Goal: Find specific page/section: Find specific page/section

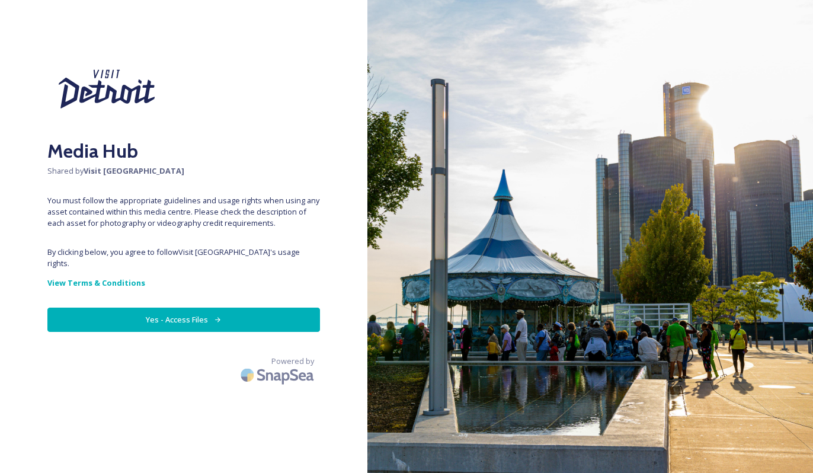
click at [161, 308] on button "Yes - Access Files" at bounding box center [183, 320] width 273 height 24
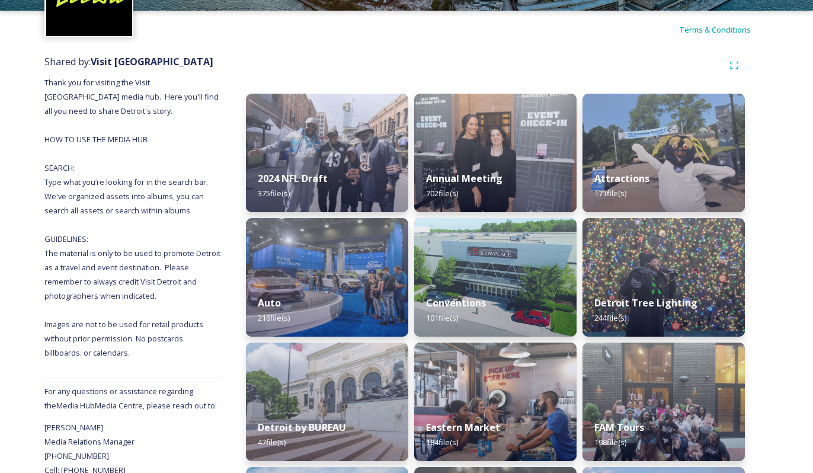
scroll to position [128, 0]
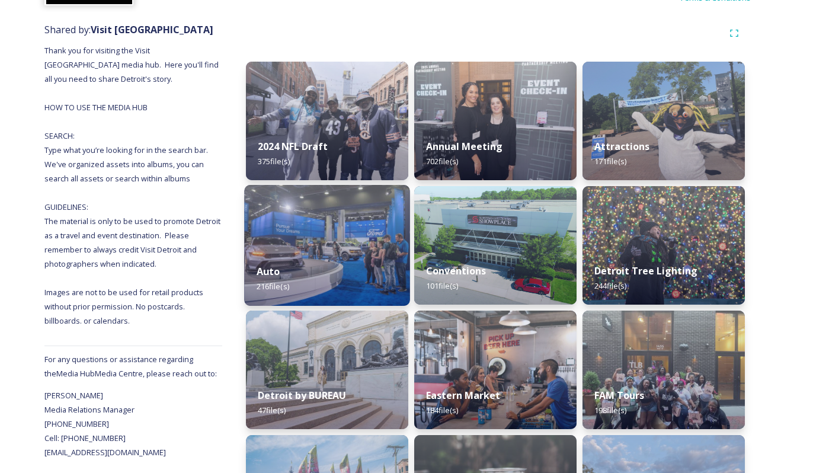
click at [309, 266] on div "Auto 216 file(s)" at bounding box center [326, 279] width 165 height 54
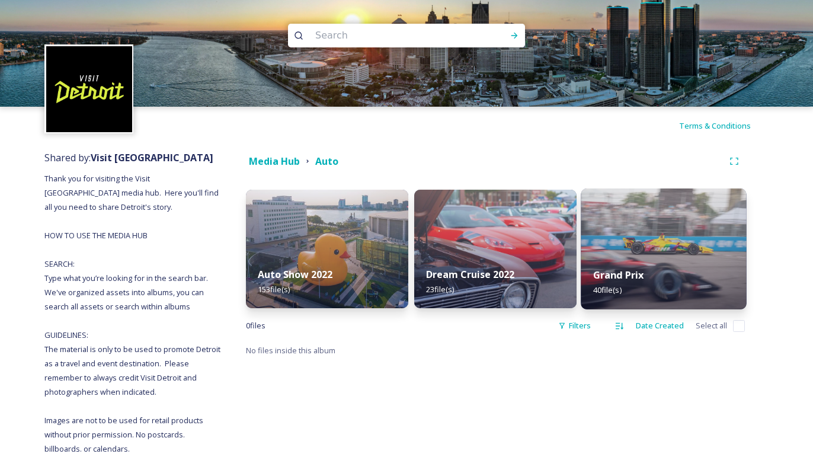
click at [667, 242] on img at bounding box center [663, 248] width 165 height 121
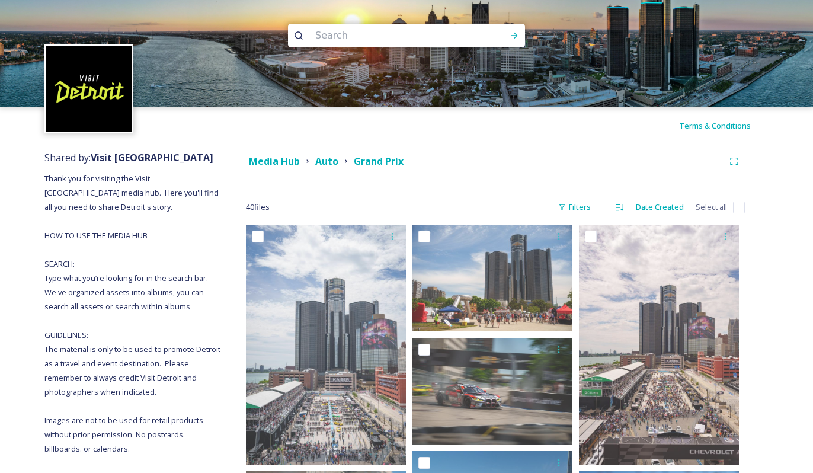
drag, startPoint x: 336, startPoint y: 25, endPoint x: 338, endPoint y: 33, distance: 7.3
click at [337, 28] on input at bounding box center [390, 36] width 162 height 26
type input "restaurant"
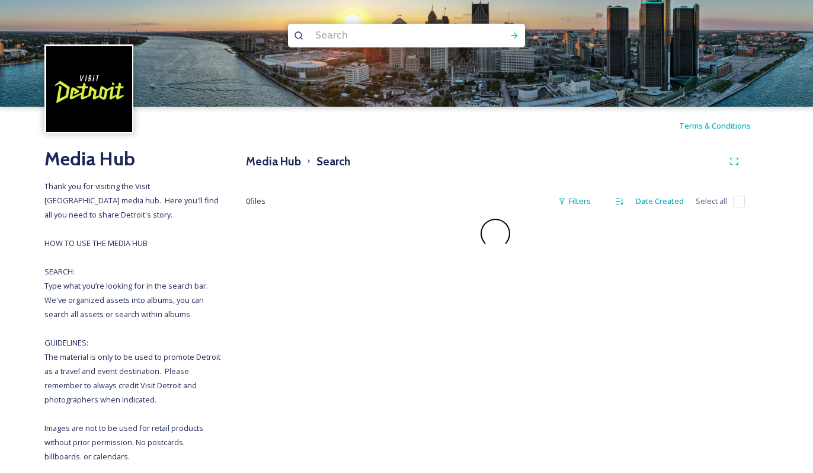
click at [350, 36] on input at bounding box center [390, 36] width 162 height 26
click at [318, 40] on input at bounding box center [390, 36] width 162 height 26
type input "[GEOGRAPHIC_DATA]"
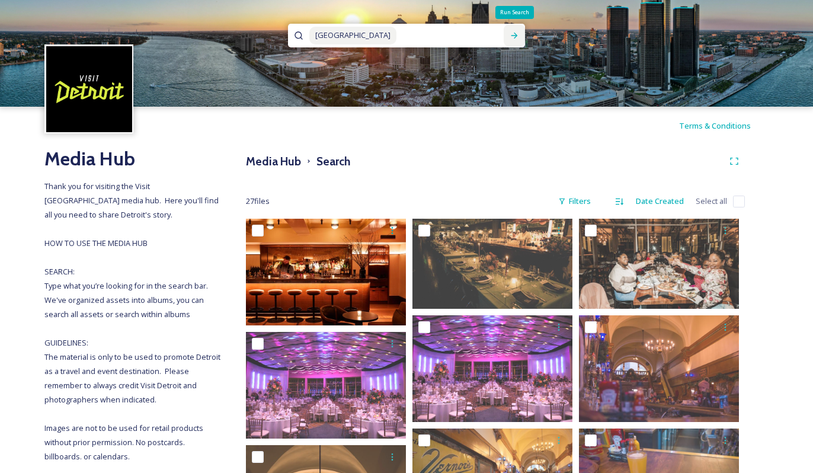
click at [513, 36] on icon at bounding box center [514, 36] width 7 height 6
